Goal: Information Seeking & Learning: Learn about a topic

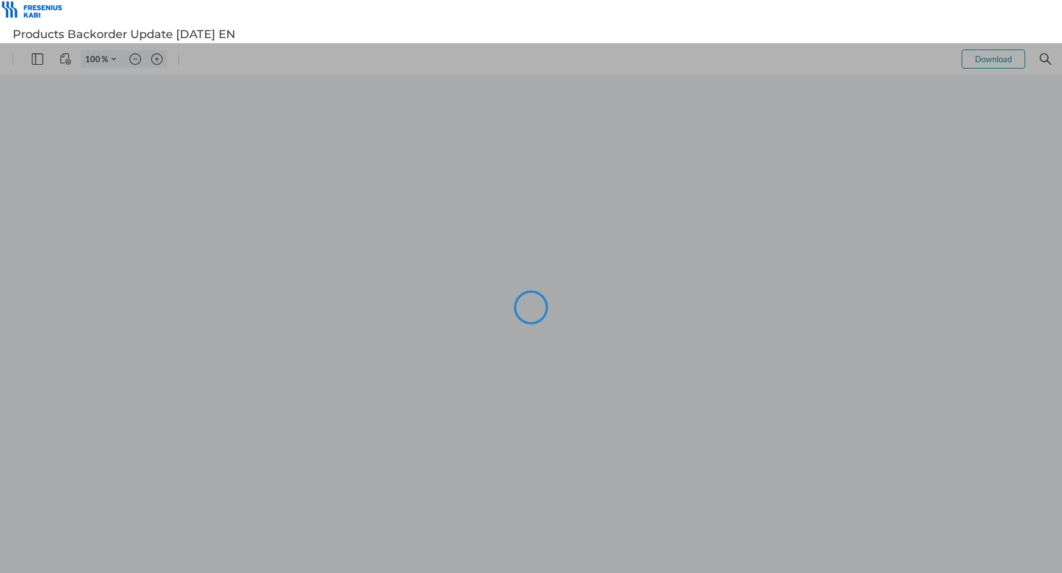
type input "98"
